Goal: Information Seeking & Learning: Learn about a topic

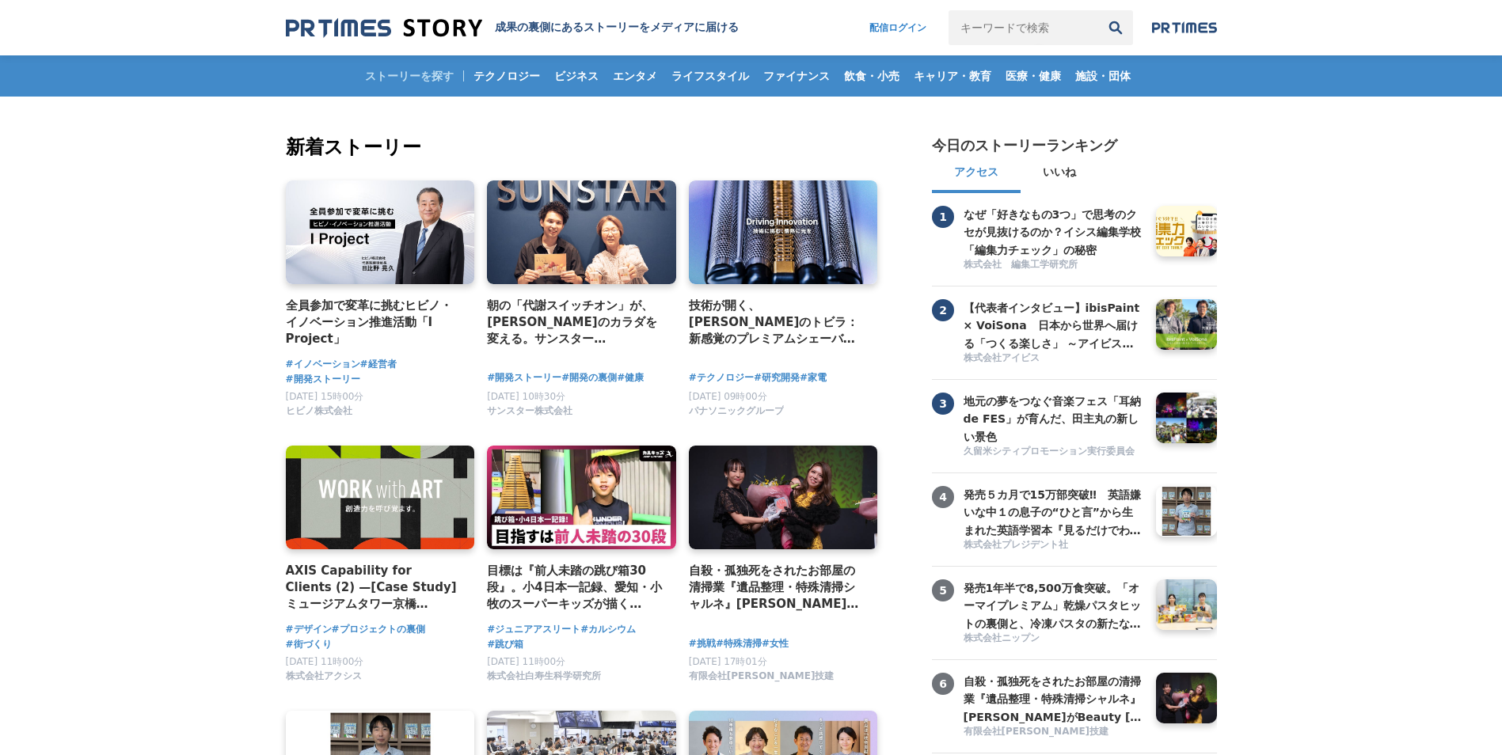
click at [978, 25] on input "キーワードで検索" at bounding box center [1023, 27] width 150 height 35
type input "株式会社NEXT INNOVATION"
click at [1098, 10] on button "検索" at bounding box center [1115, 27] width 35 height 35
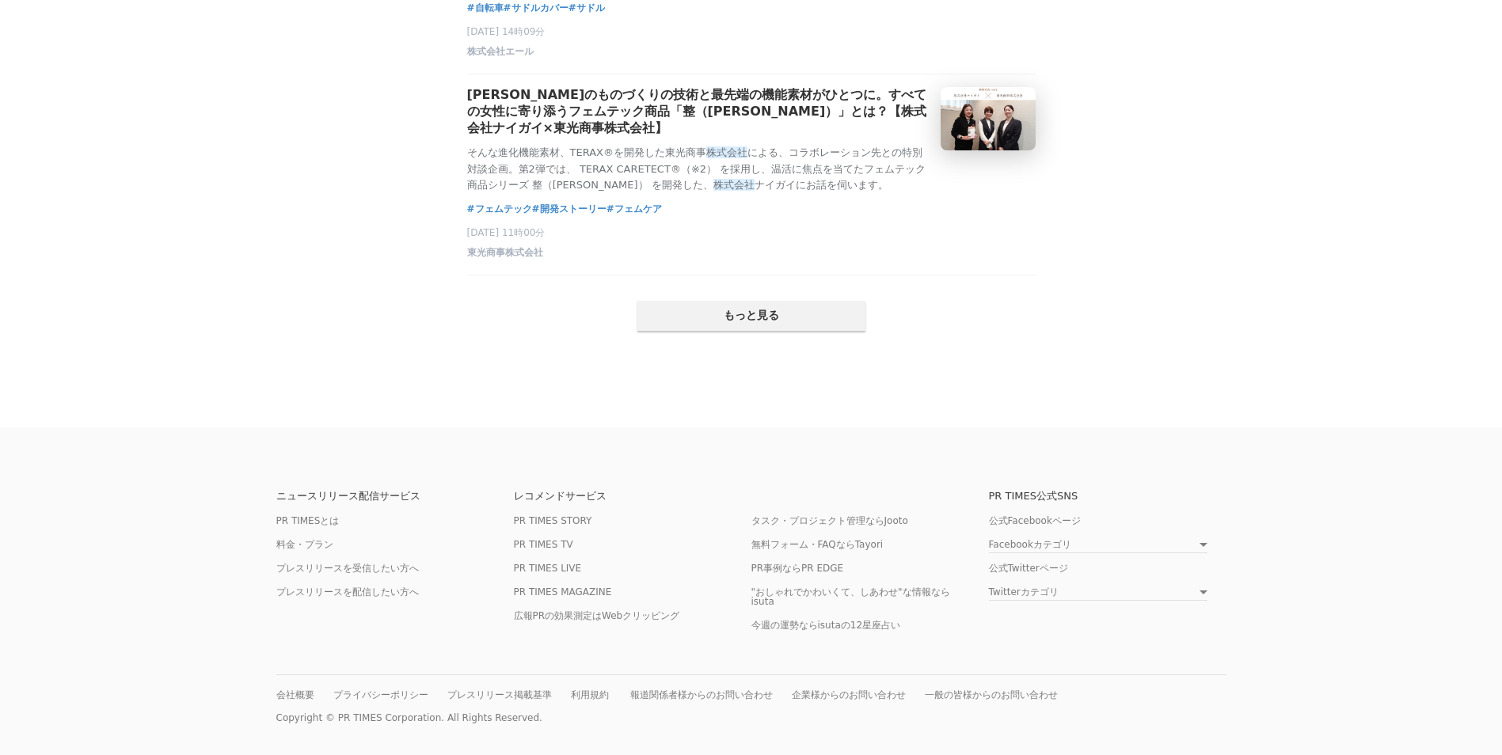
scroll to position [3404, 0]
click at [766, 331] on button "もっと見る" at bounding box center [751, 316] width 228 height 30
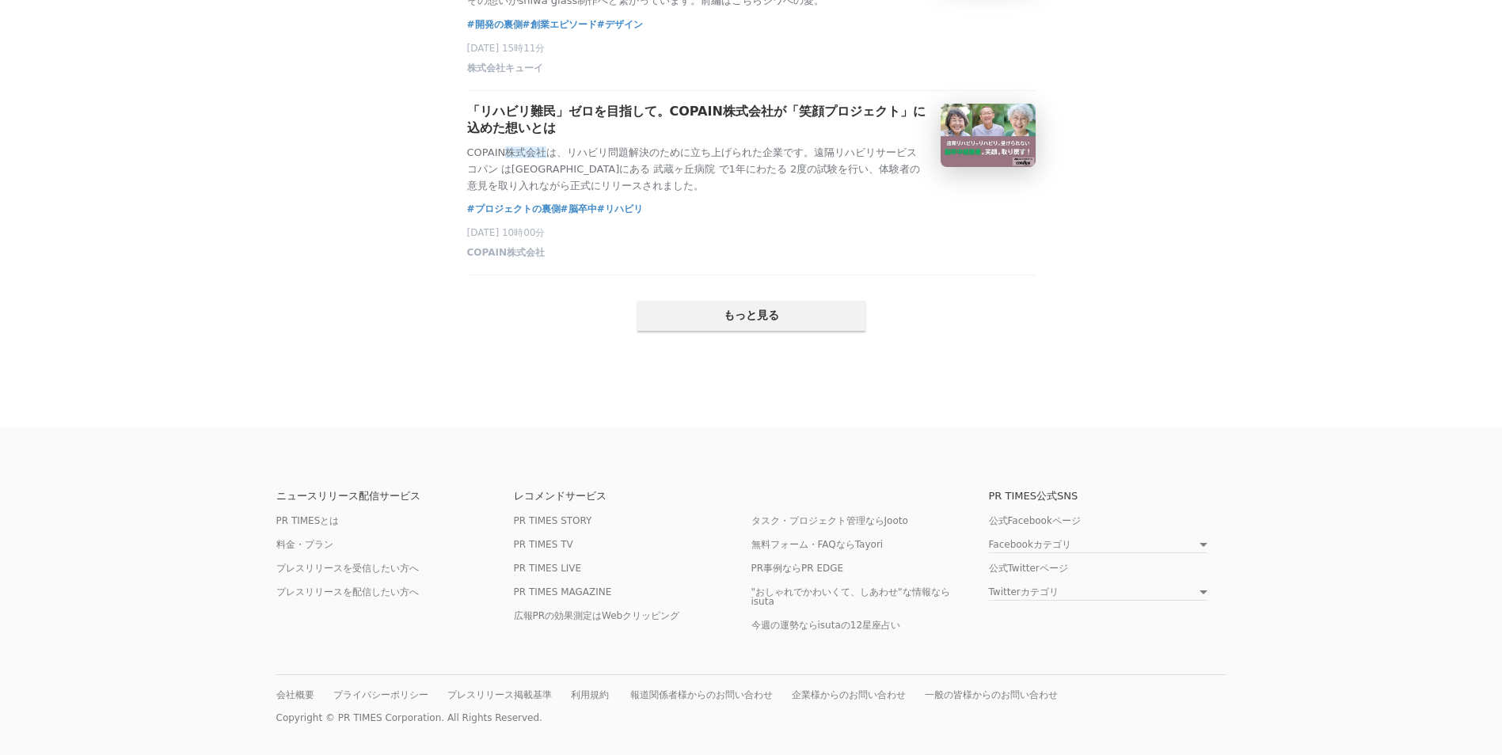
scroll to position [6650, 0]
click at [711, 331] on button "もっと見る" at bounding box center [751, 316] width 228 height 30
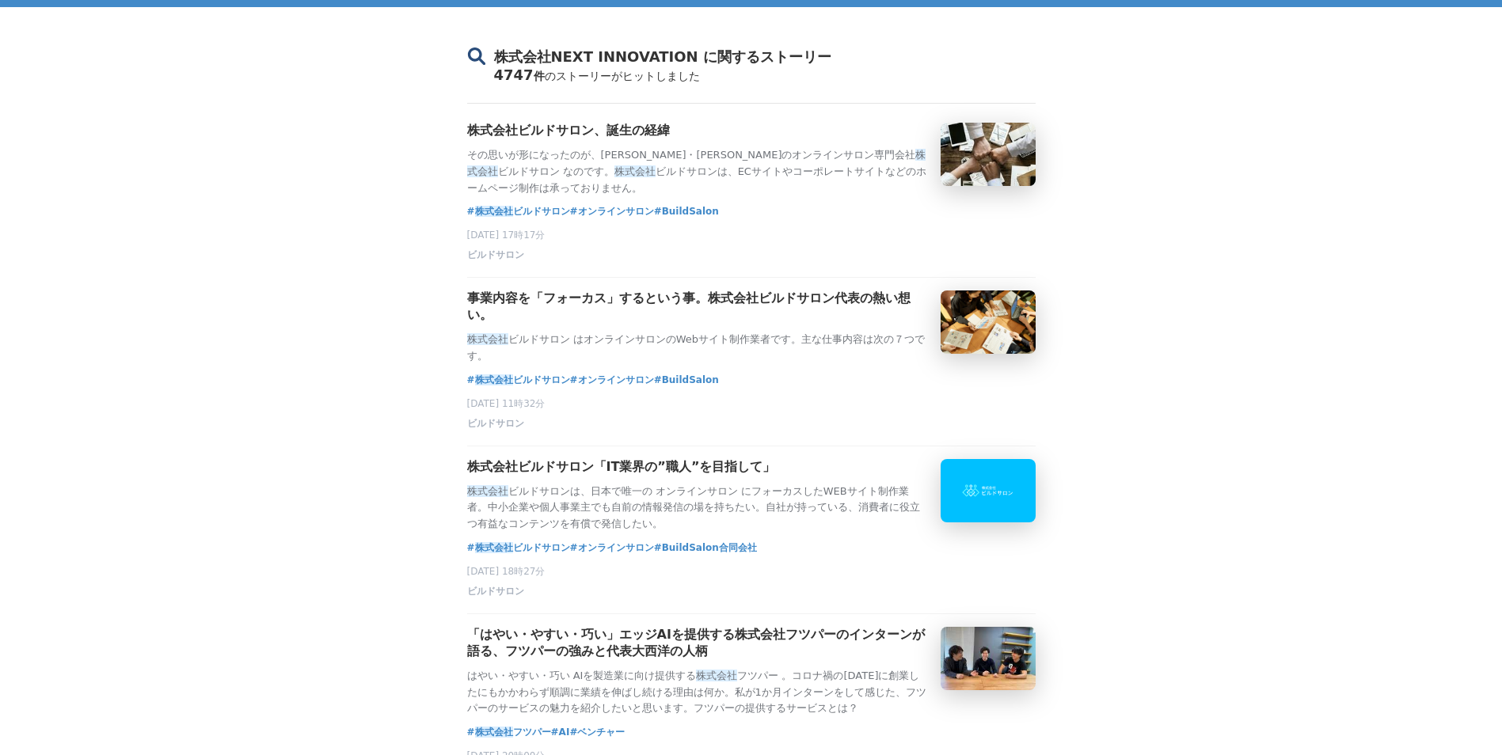
scroll to position [0, 0]
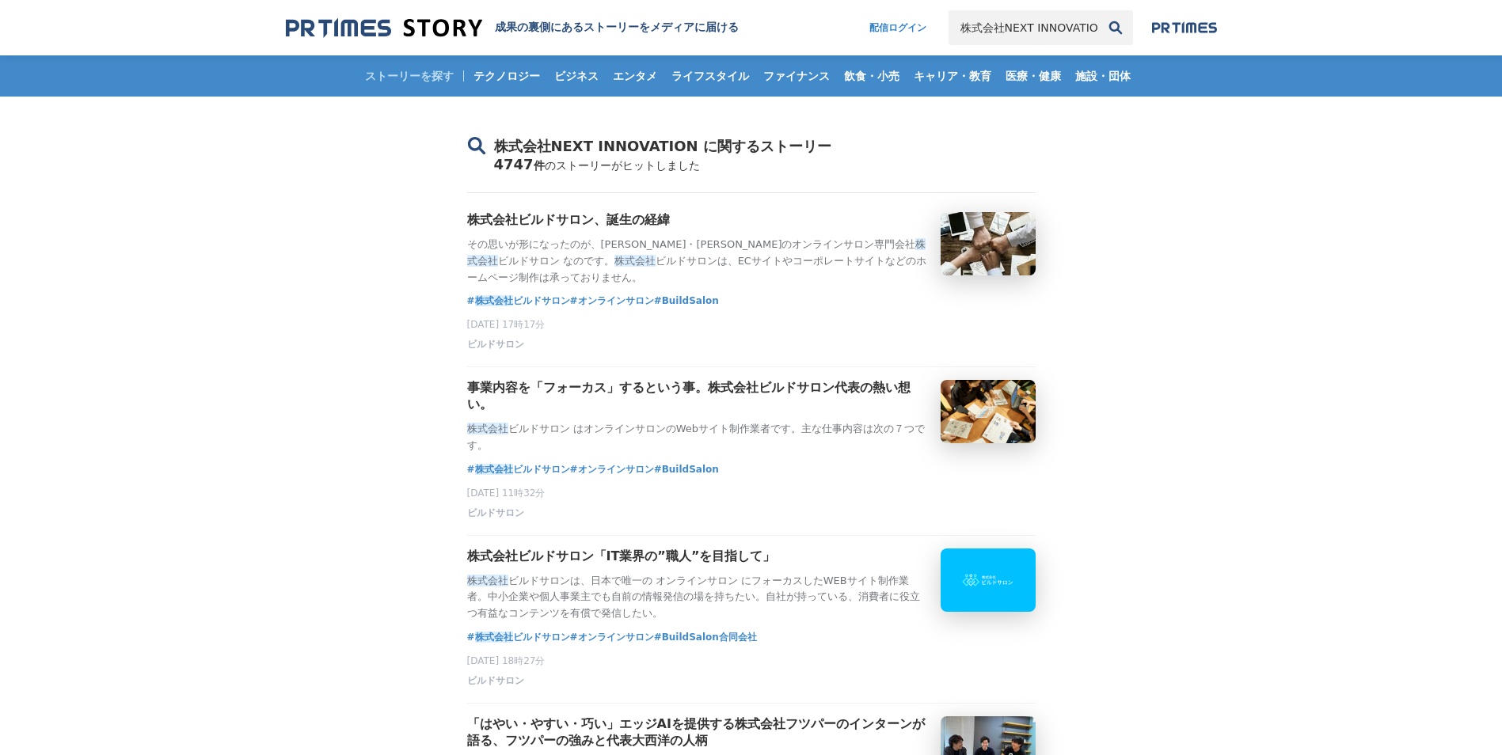
click at [1113, 31] on button "検索" at bounding box center [1115, 27] width 35 height 35
click at [881, 26] on link "配信ログイン" at bounding box center [897, 27] width 89 height 35
